Goal: Transaction & Acquisition: Purchase product/service

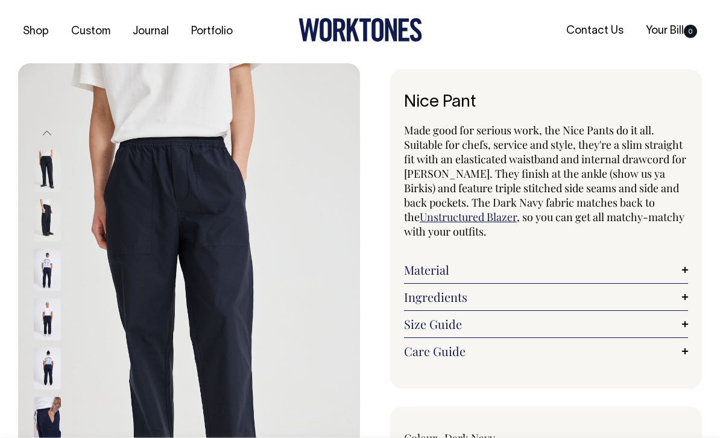
click at [680, 299] on link "Ingredients" at bounding box center [546, 297] width 284 height 14
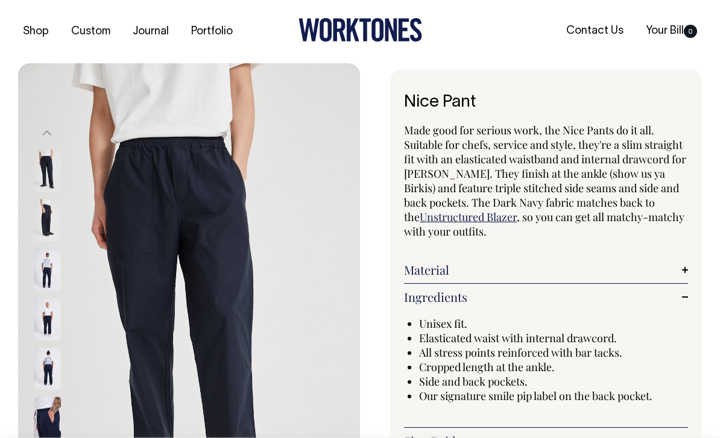
click at [670, 272] on link "Material" at bounding box center [546, 270] width 284 height 14
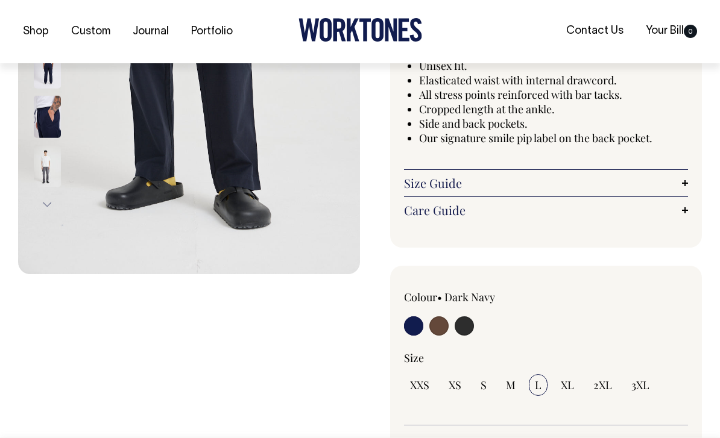
scroll to position [319, 0]
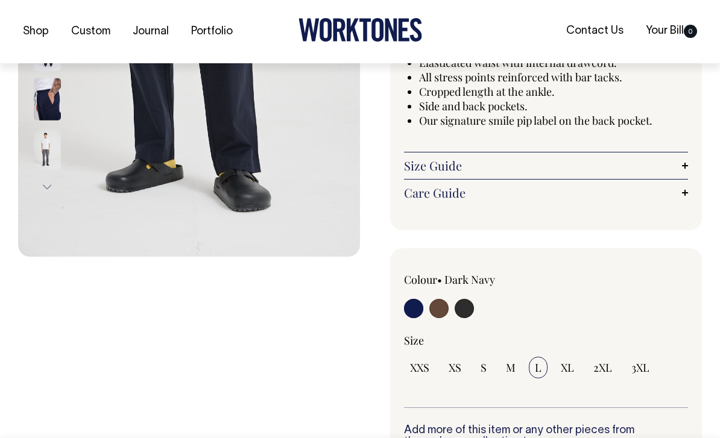
click at [467, 315] on input "radio" at bounding box center [463, 308] width 19 height 19
radio input "true"
select select "Charcoal"
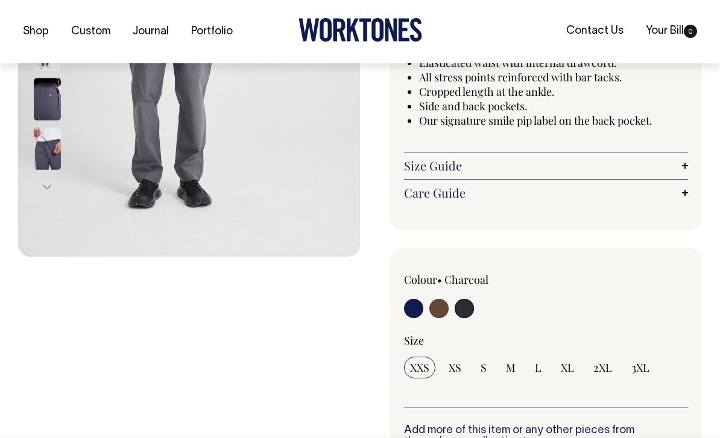
click at [444, 310] on input "radio" at bounding box center [438, 308] width 19 height 19
radio input "true"
radio input "false"
select select "Chocolate"
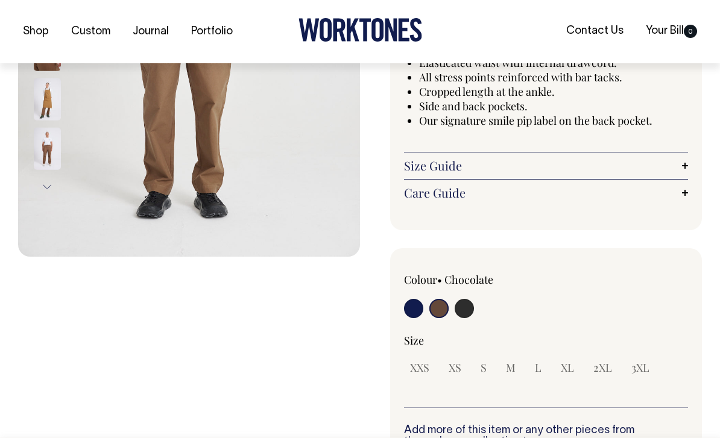
click at [410, 310] on input "radio" at bounding box center [413, 308] width 19 height 19
radio input "true"
select select "Dark Navy"
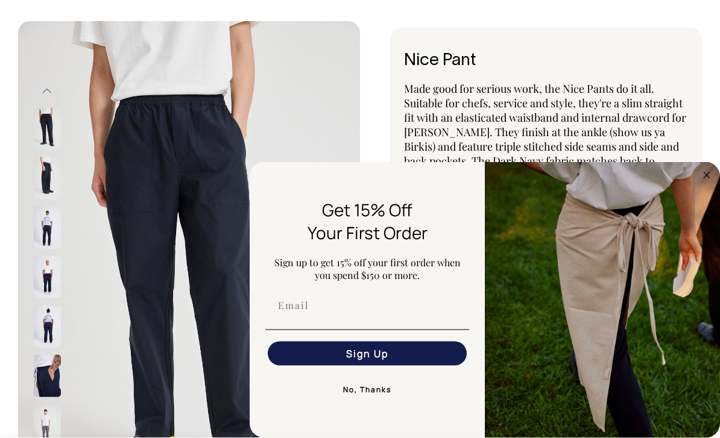
scroll to position [42, 0]
click at [386, 402] on button "No, Thanks" at bounding box center [367, 390] width 204 height 24
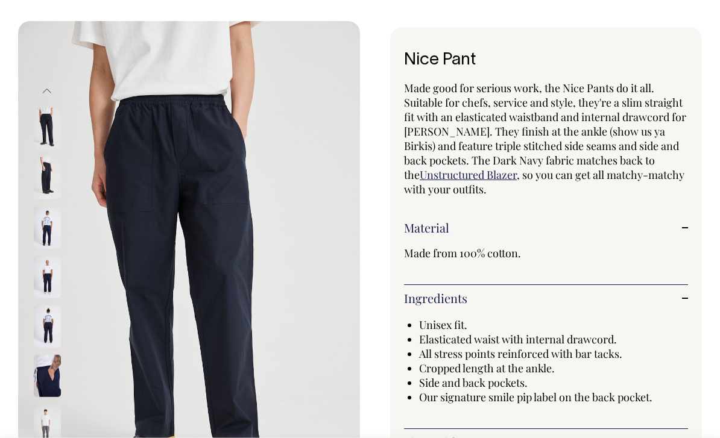
click at [49, 171] on img at bounding box center [47, 178] width 27 height 42
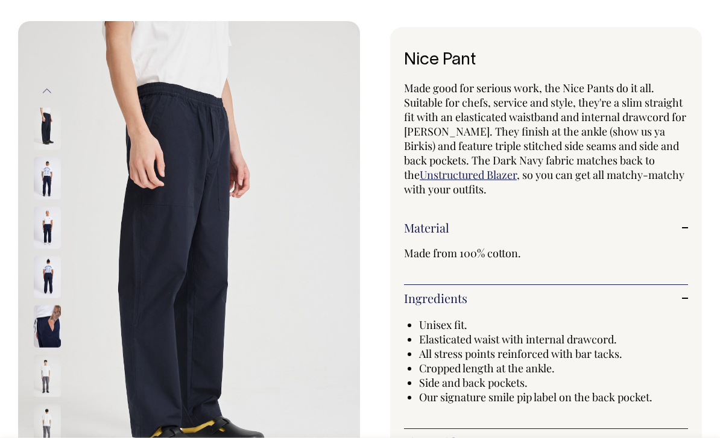
click at [47, 244] on img at bounding box center [47, 228] width 27 height 42
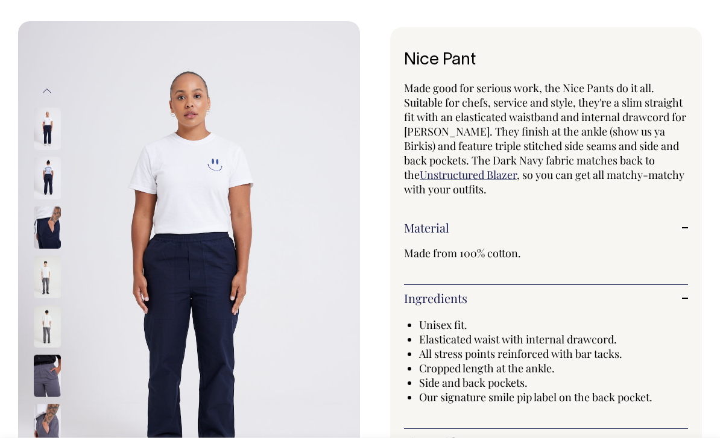
scroll to position [0, 0]
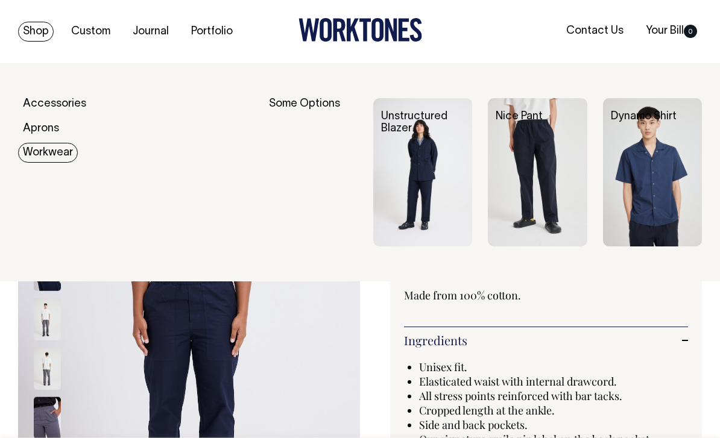
click at [526, 213] on img at bounding box center [537, 172] width 99 height 148
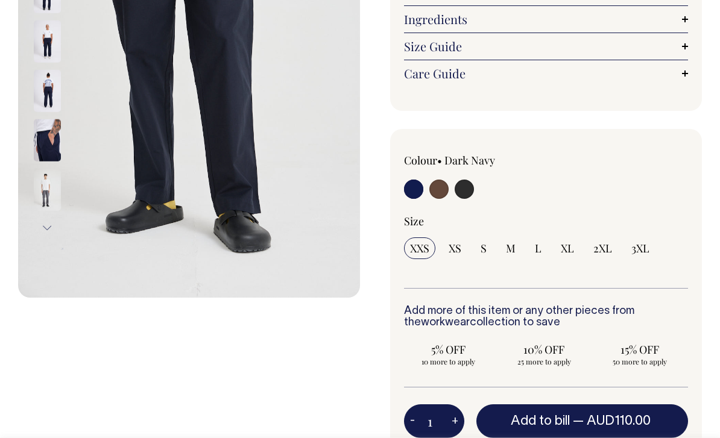
scroll to position [275, 0]
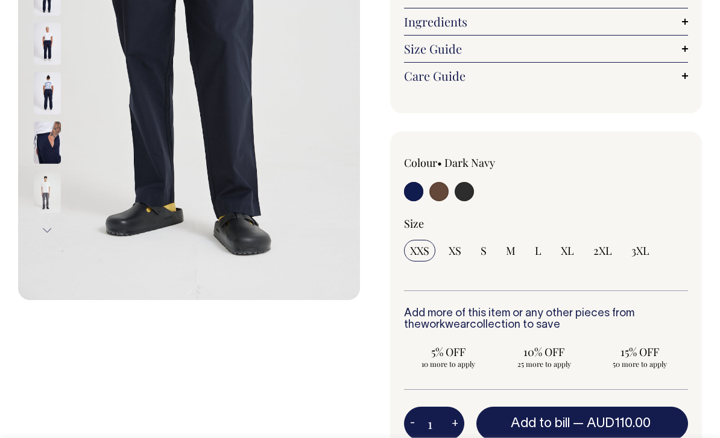
click at [468, 185] on input "radio" at bounding box center [463, 191] width 19 height 19
radio input "true"
select select "Charcoal"
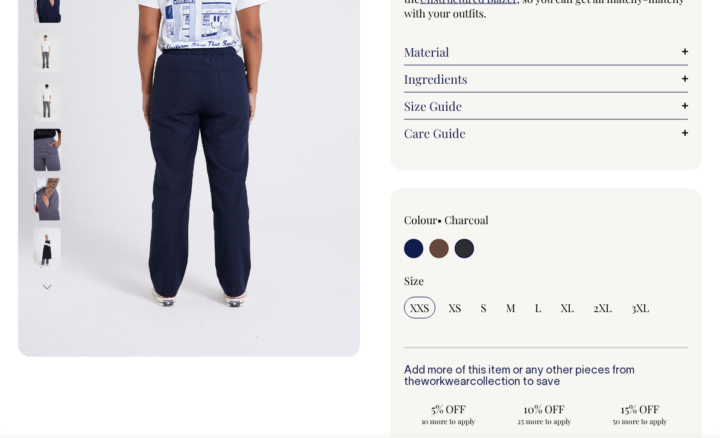
click at [441, 254] on input "radio" at bounding box center [438, 248] width 19 height 19
radio input "true"
radio input "false"
select select "Chocolate"
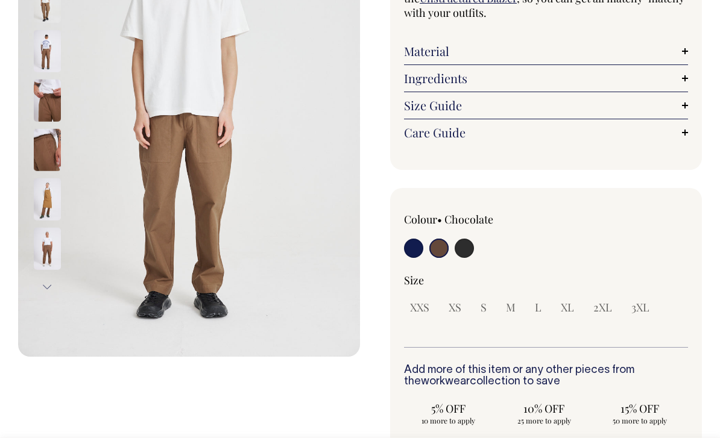
click at [406, 248] on input "radio" at bounding box center [413, 248] width 19 height 19
radio input "true"
select select "Dark Navy"
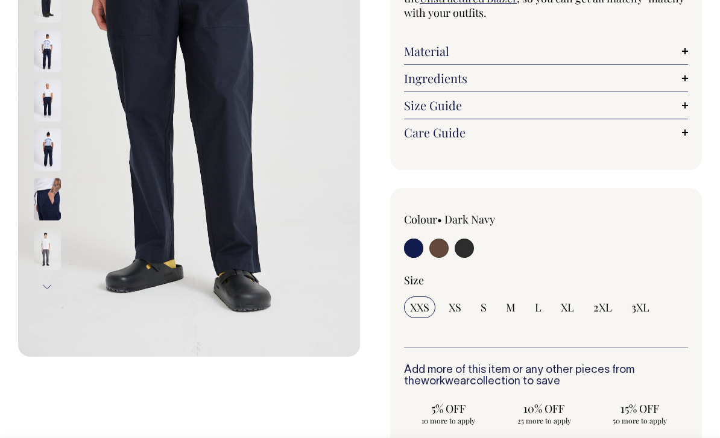
click at [462, 248] on input "radio" at bounding box center [463, 248] width 19 height 19
radio input "true"
select select "Charcoal"
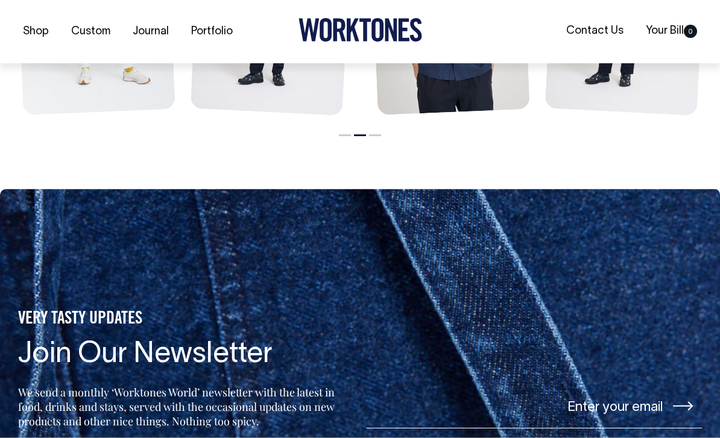
scroll to position [1937, 0]
